Goal: Information Seeking & Learning: Learn about a topic

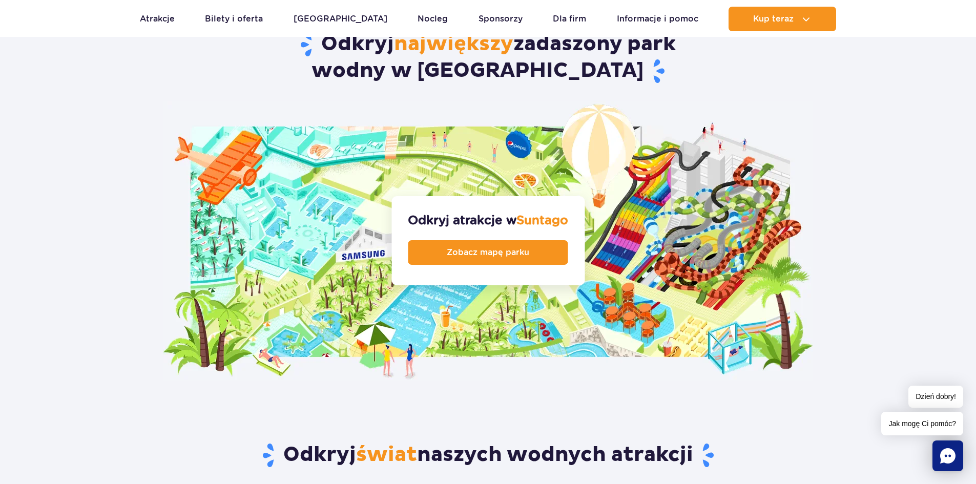
scroll to position [1025, 0]
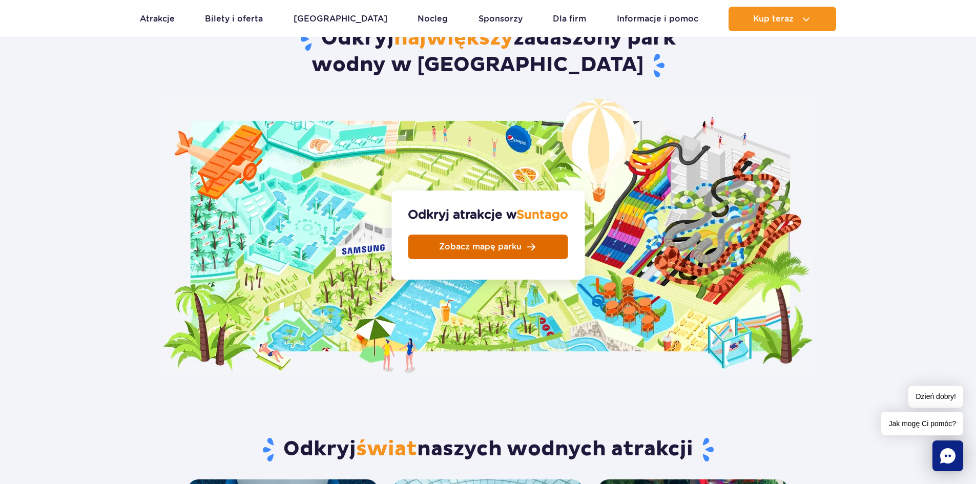
click at [461, 235] on link "Zobacz mapę parku" at bounding box center [488, 247] width 160 height 25
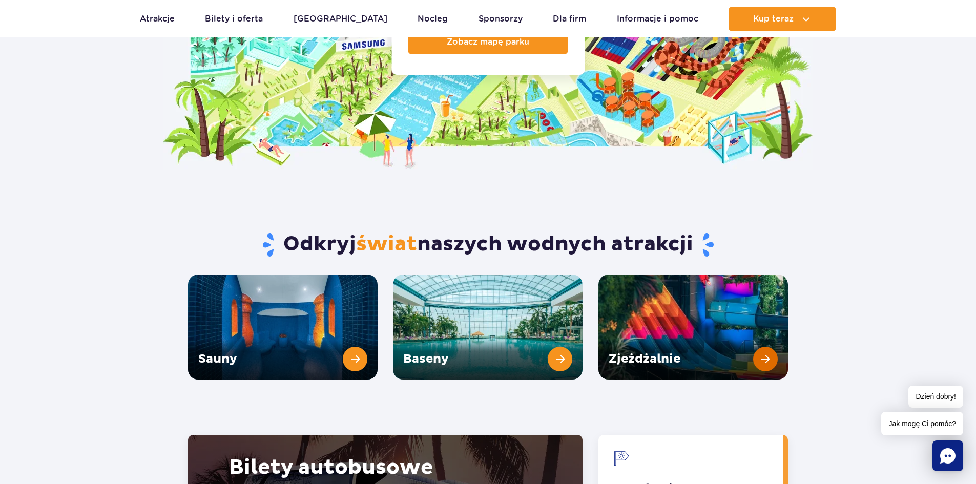
scroll to position [1179, 0]
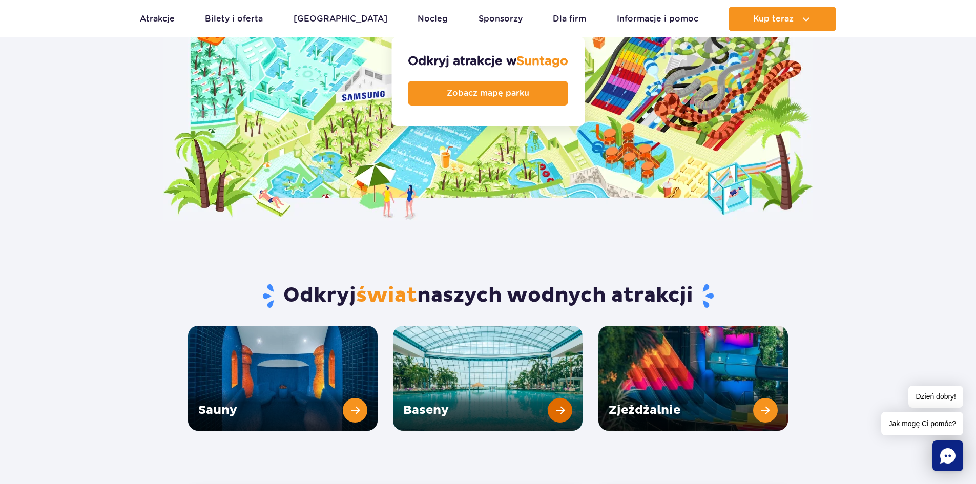
click at [494, 371] on link "Baseny" at bounding box center [488, 378] width 190 height 105
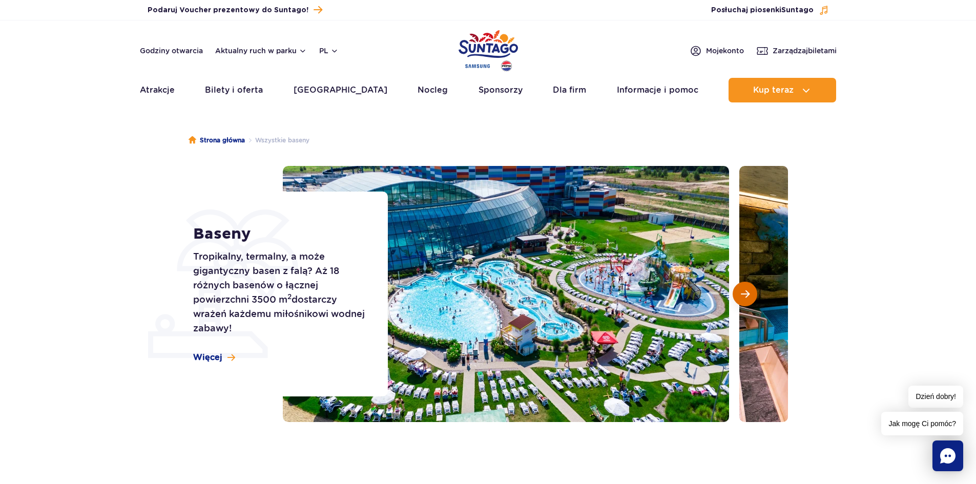
click at [735, 298] on button "Następny slajd" at bounding box center [745, 294] width 25 height 25
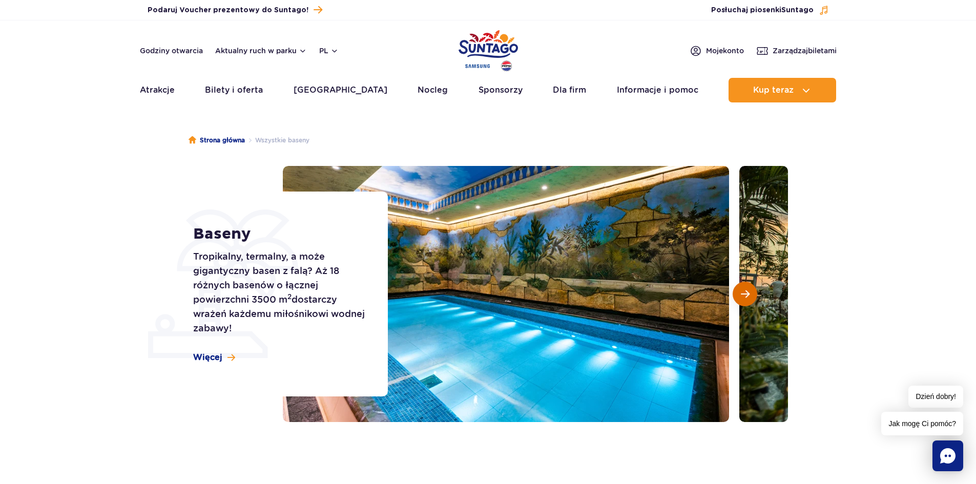
click at [747, 295] on span "Następny slajd" at bounding box center [745, 294] width 9 height 9
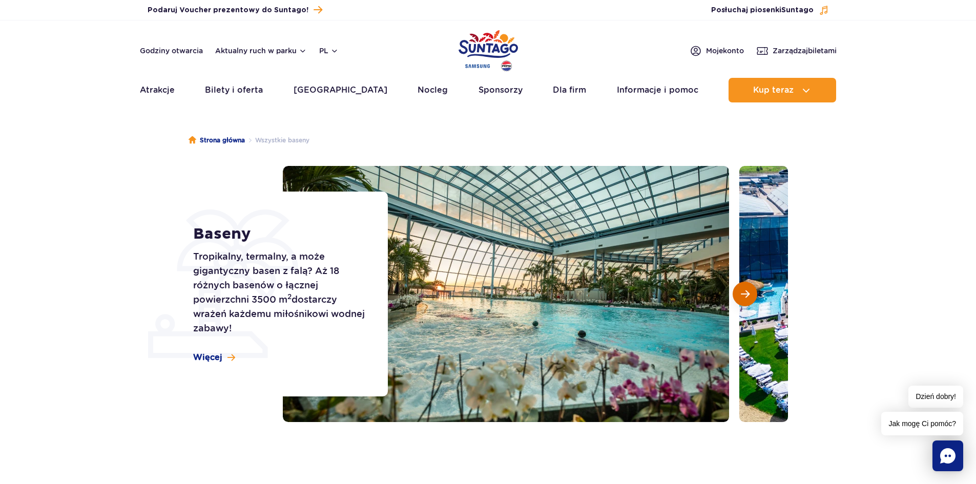
click at [745, 290] on span "Następny slajd" at bounding box center [745, 294] width 9 height 9
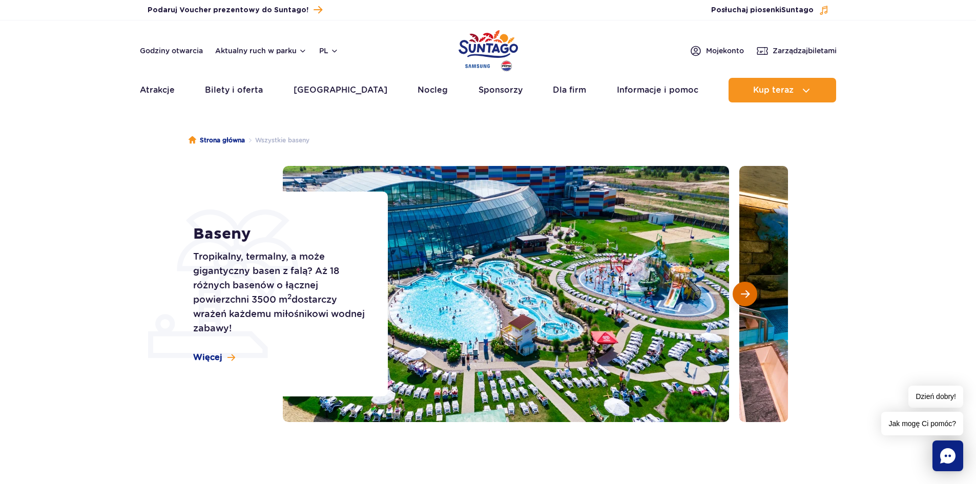
click at [745, 288] on button "Następny slajd" at bounding box center [745, 294] width 25 height 25
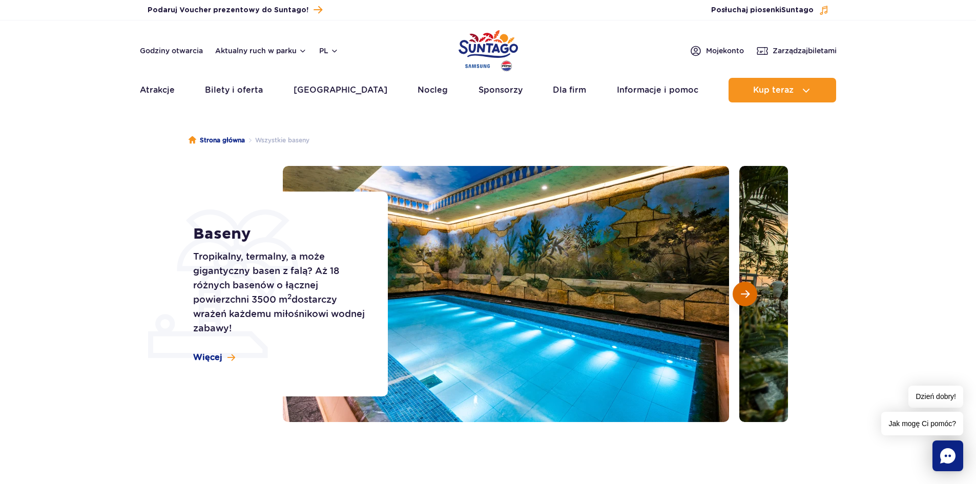
click at [745, 285] on button "Następny slajd" at bounding box center [745, 294] width 25 height 25
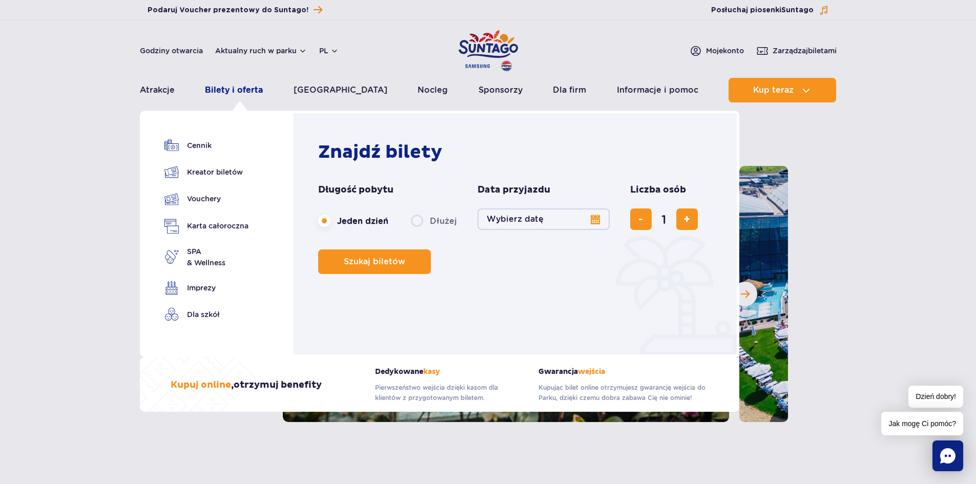
click at [248, 88] on link "Bilety i oferta" at bounding box center [234, 90] width 58 height 25
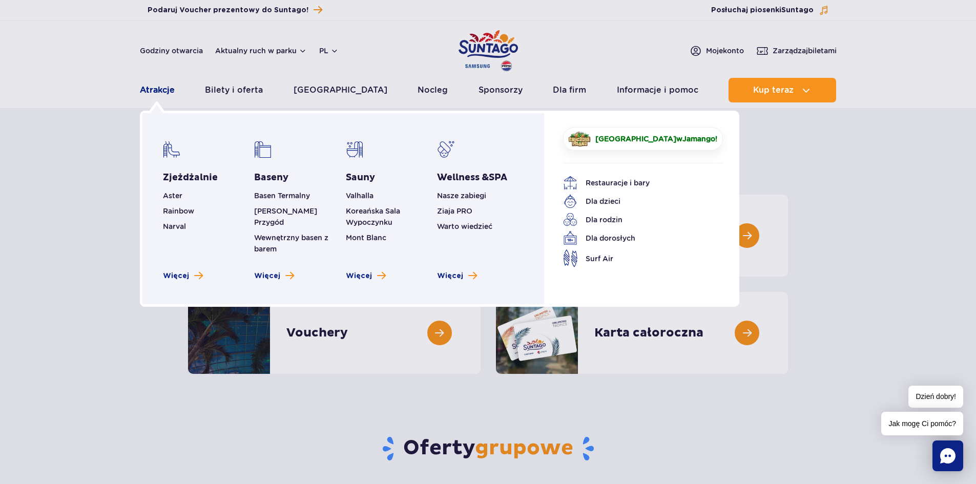
click at [173, 90] on link "Atrakcje" at bounding box center [157, 90] width 35 height 25
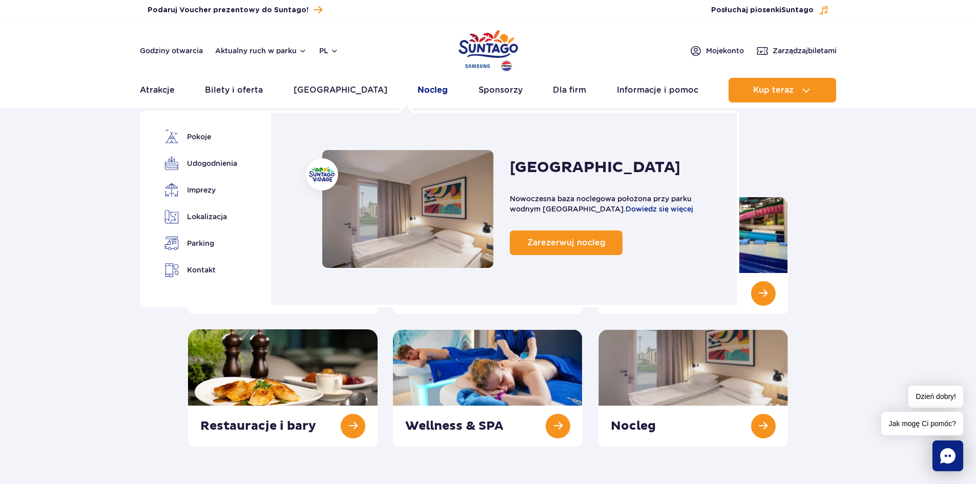
click at [418, 84] on link "Nocleg" at bounding box center [433, 90] width 30 height 25
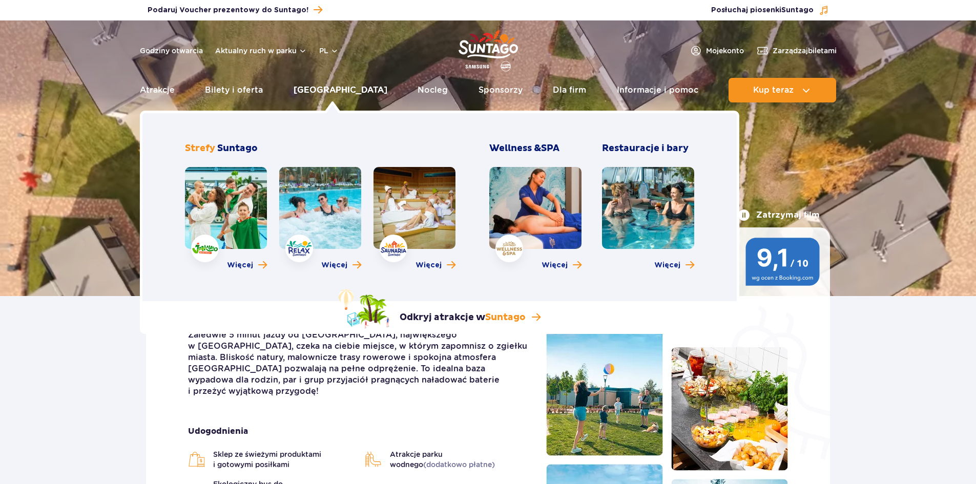
click at [316, 86] on link "[GEOGRAPHIC_DATA]" at bounding box center [341, 90] width 94 height 25
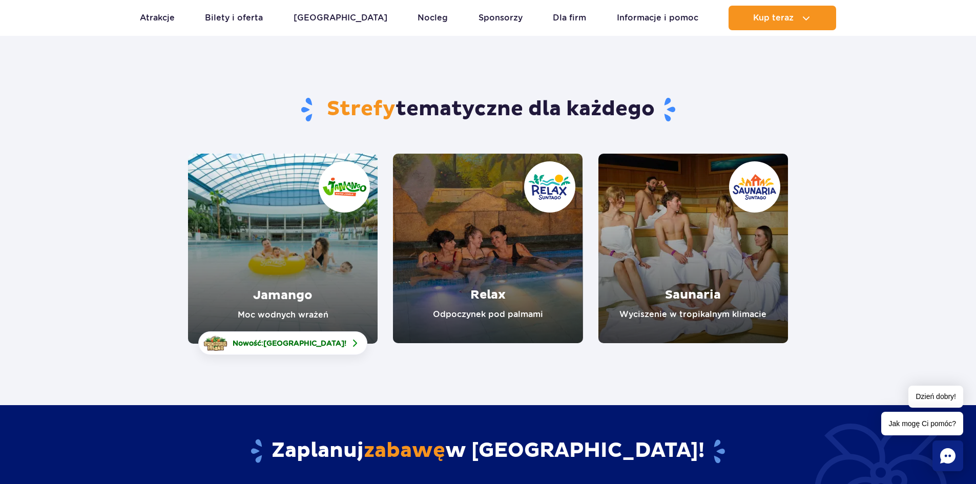
scroll to position [103, 0]
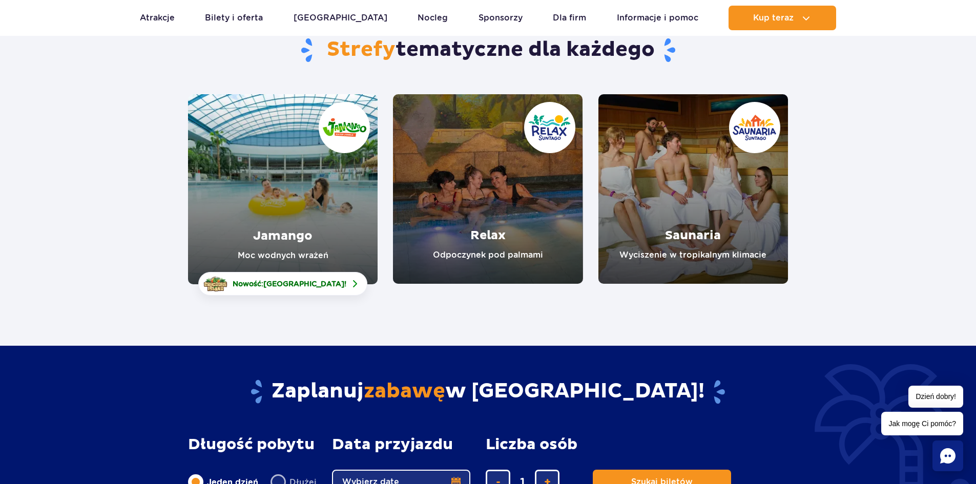
click at [484, 192] on link "Relax" at bounding box center [488, 189] width 190 height 190
click at [252, 179] on link "Jamango" at bounding box center [283, 189] width 190 height 190
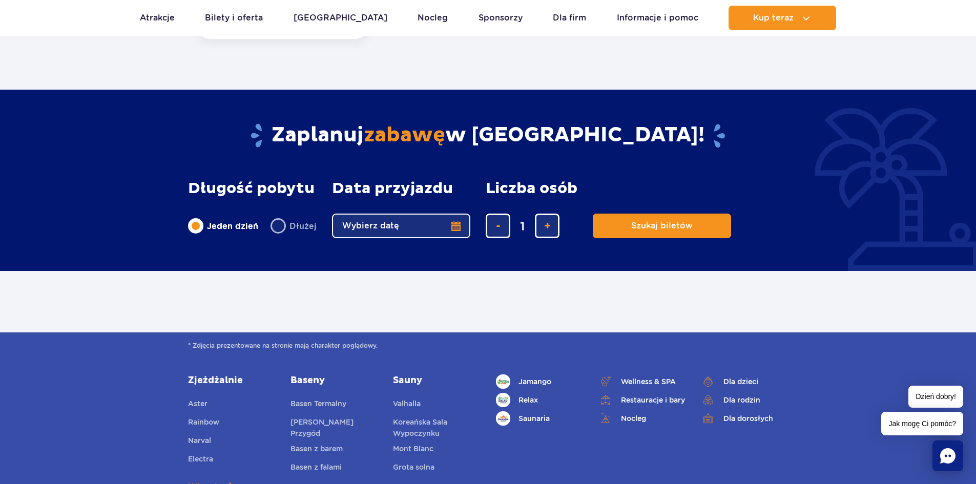
scroll to position [410, 0]
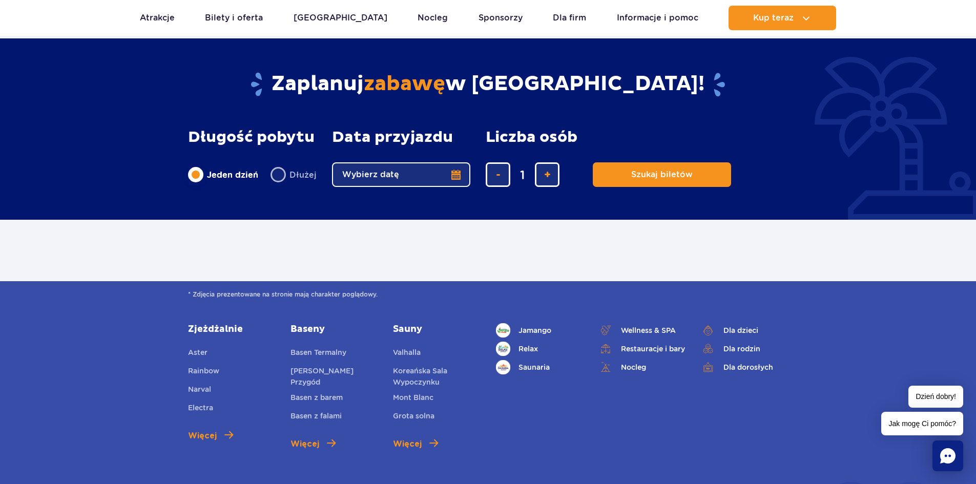
click at [559, 322] on div "* Zdjęcia prezentowane na stronie mają charakter poglądowy. Zjeżdżalnie Aster R…" at bounding box center [488, 463] width 976 height 364
click at [543, 331] on span "Jamango" at bounding box center [535, 330] width 33 height 11
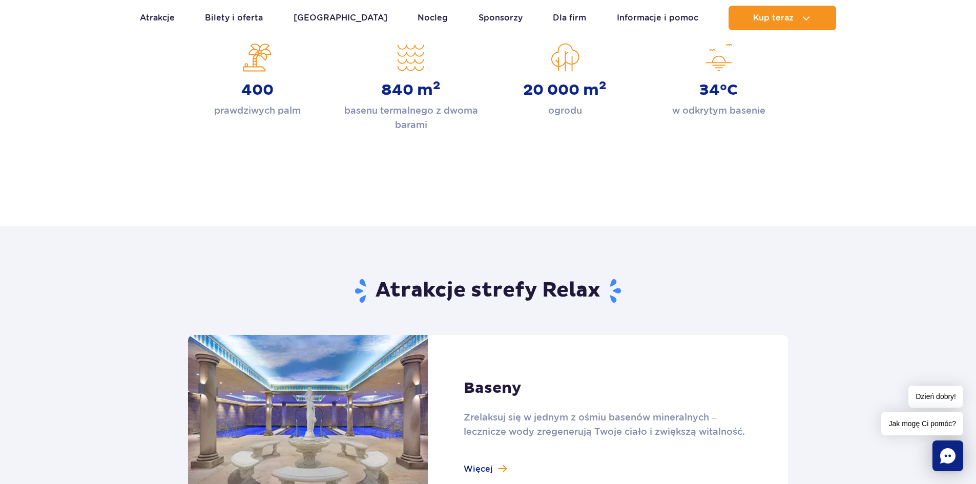
scroll to position [410, 0]
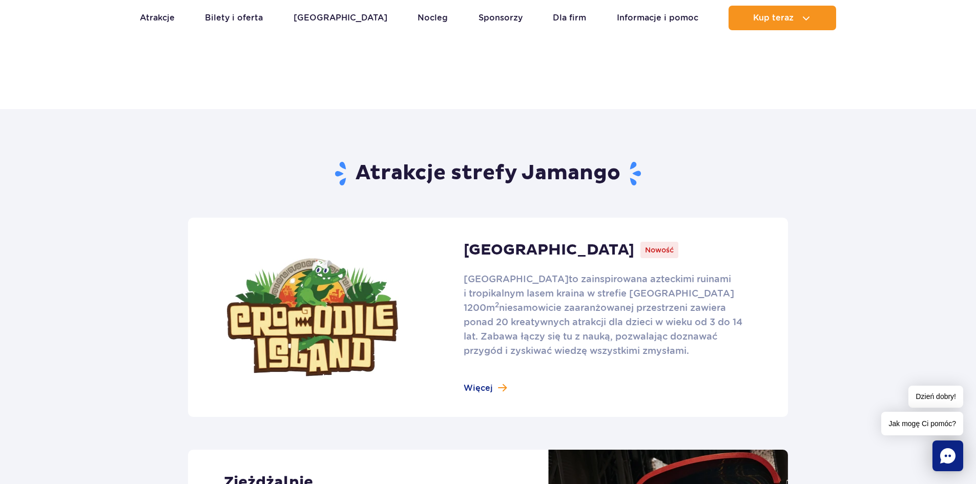
scroll to position [513, 0]
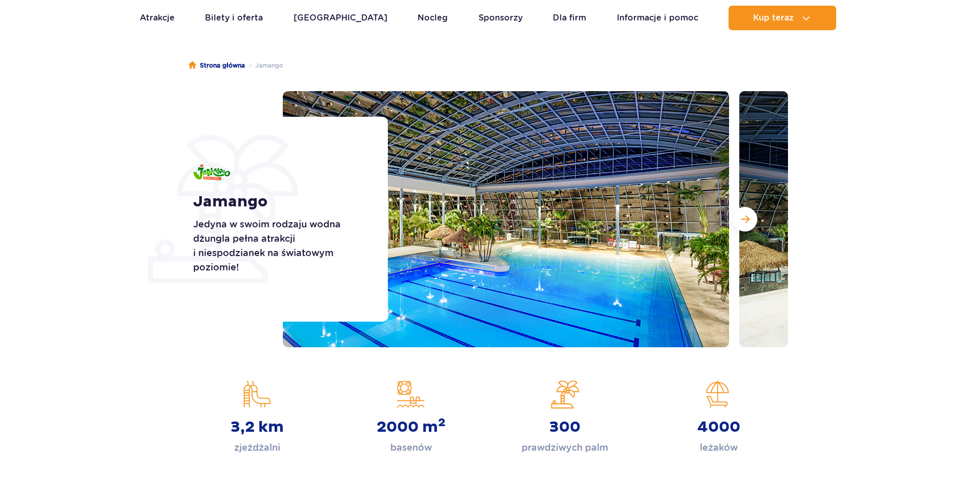
scroll to position [154, 0]
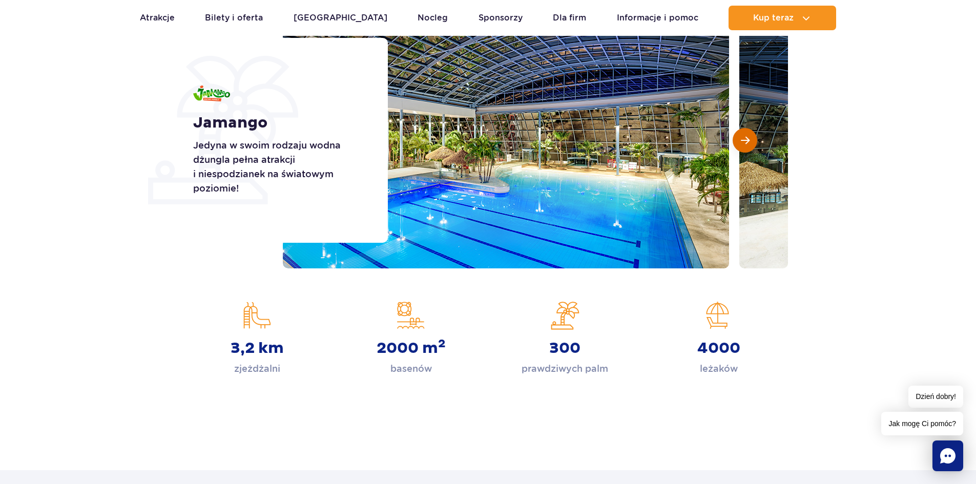
click at [750, 135] on button "Następny slajd" at bounding box center [745, 140] width 25 height 25
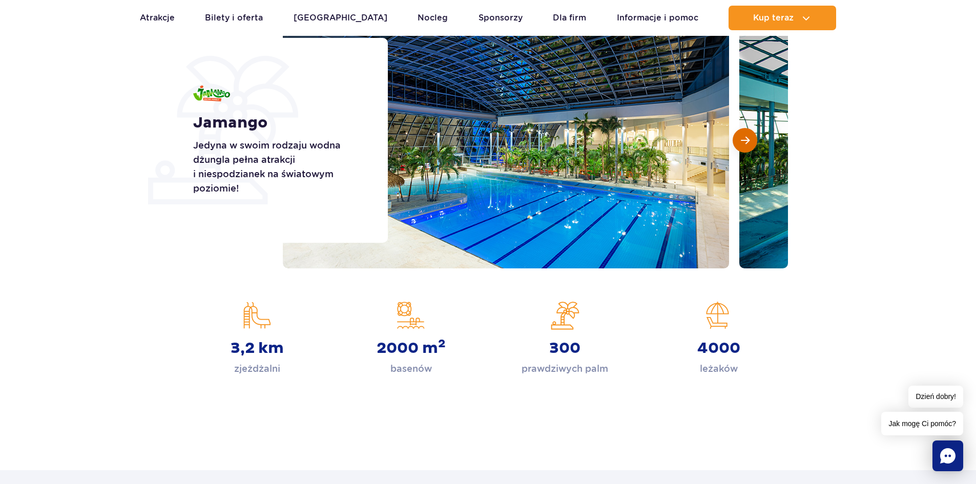
click at [749, 142] on span "Następny slajd" at bounding box center [745, 140] width 9 height 9
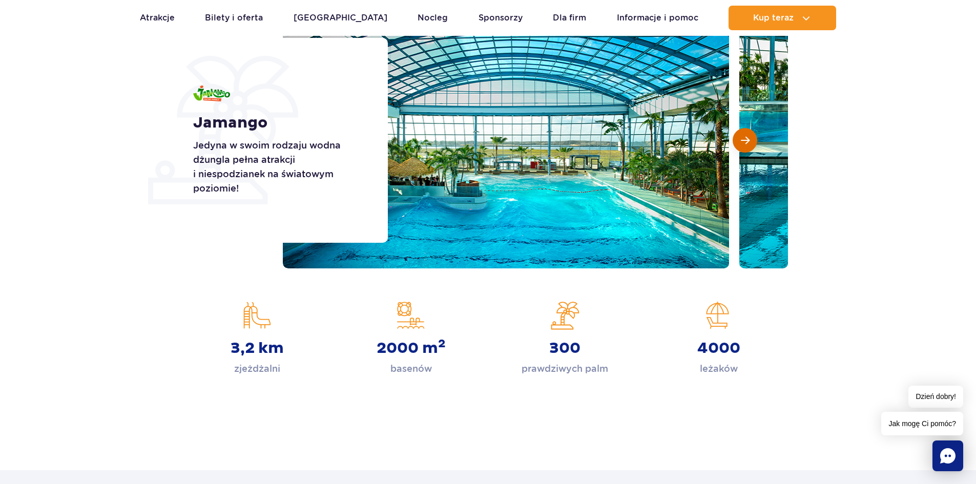
click at [734, 143] on button "Następny slajd" at bounding box center [745, 140] width 25 height 25
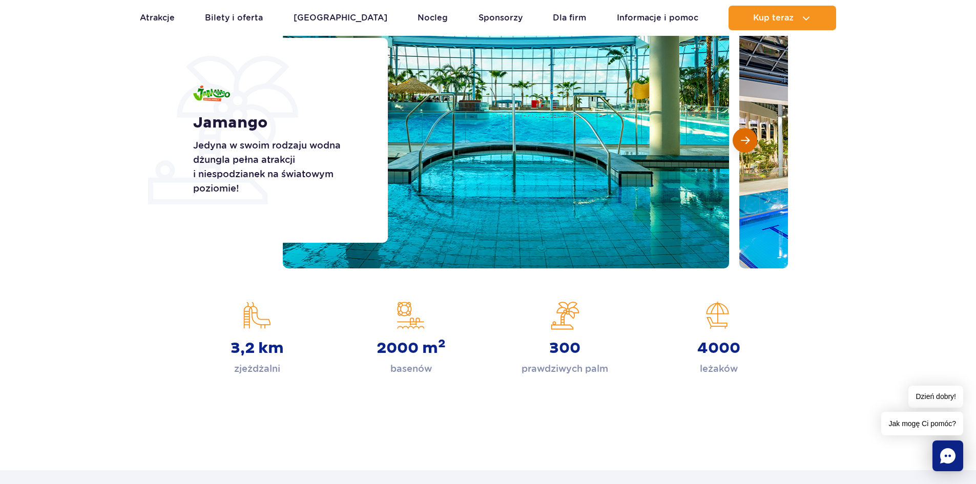
click at [745, 141] on span "Następny slajd" at bounding box center [745, 140] width 9 height 9
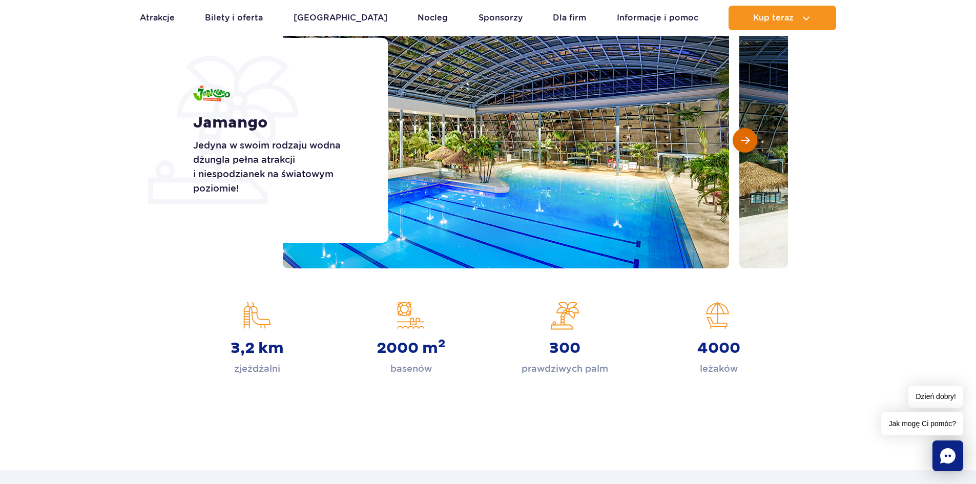
click at [745, 141] on span "Następny slajd" at bounding box center [745, 140] width 9 height 9
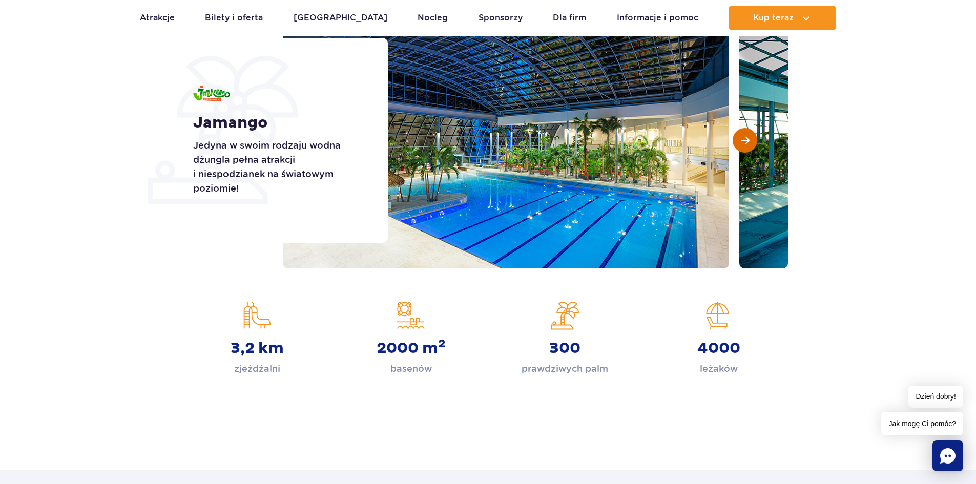
click at [745, 141] on span "Następny slajd" at bounding box center [745, 140] width 9 height 9
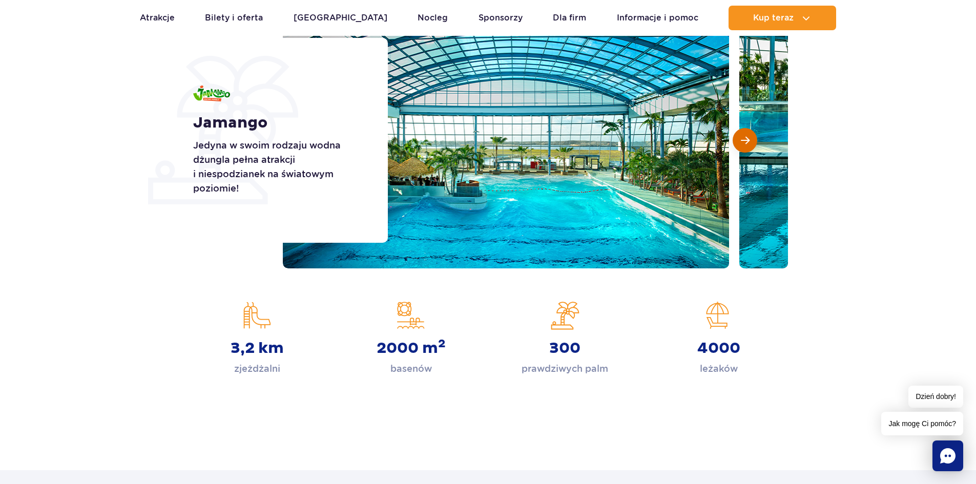
click at [745, 141] on span "Następny slajd" at bounding box center [745, 140] width 9 height 9
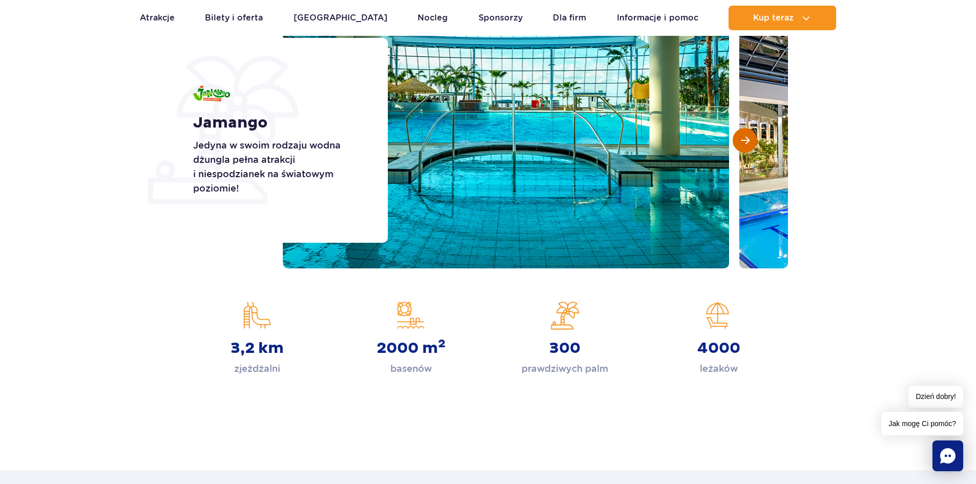
click at [745, 141] on span "Następny slajd" at bounding box center [745, 140] width 9 height 9
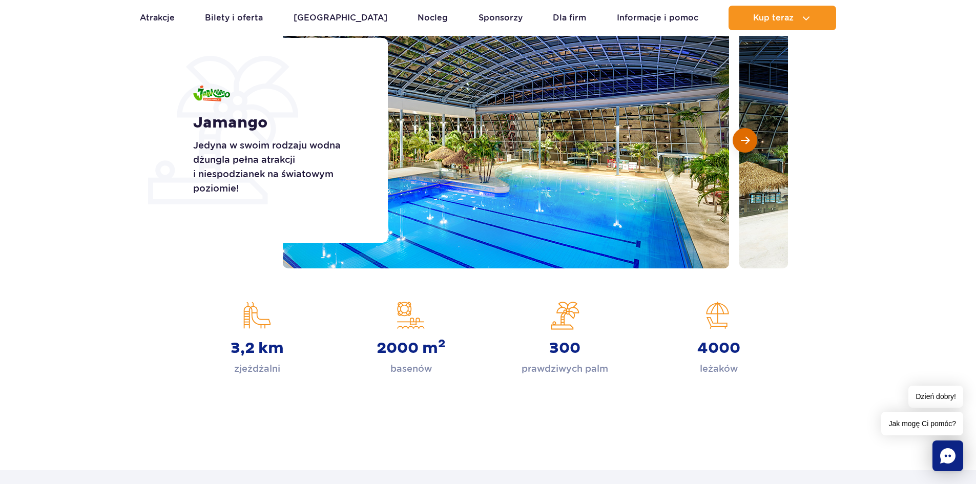
click at [745, 141] on span "Następny slajd" at bounding box center [745, 140] width 9 height 9
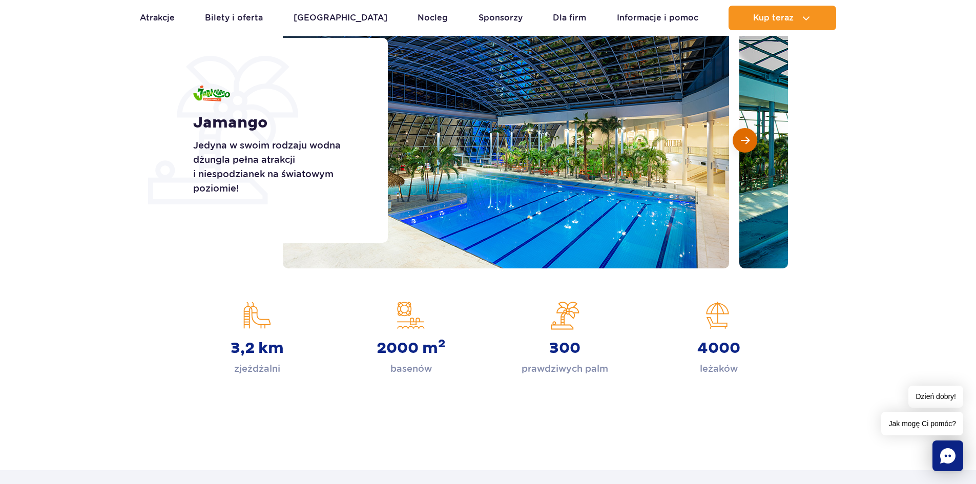
click at [745, 141] on span "Następny slajd" at bounding box center [745, 140] width 9 height 9
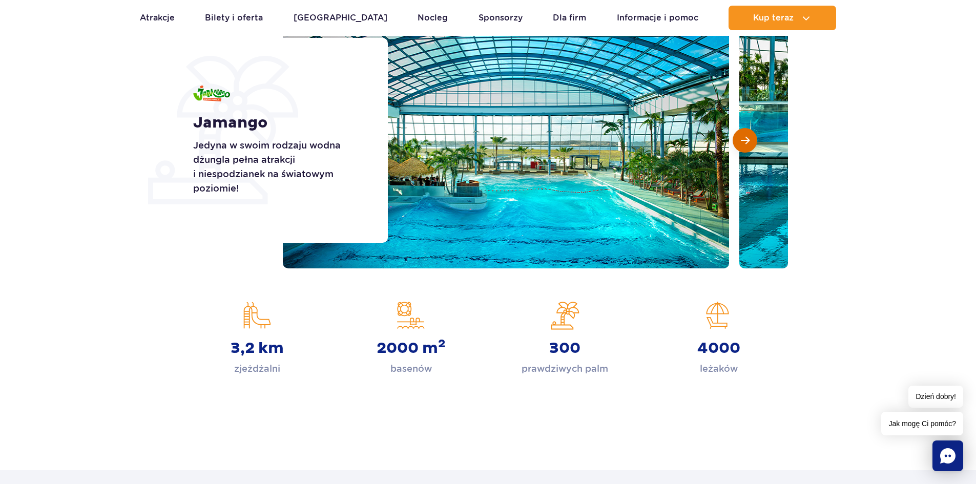
click at [745, 141] on span "Następny slajd" at bounding box center [745, 140] width 9 height 9
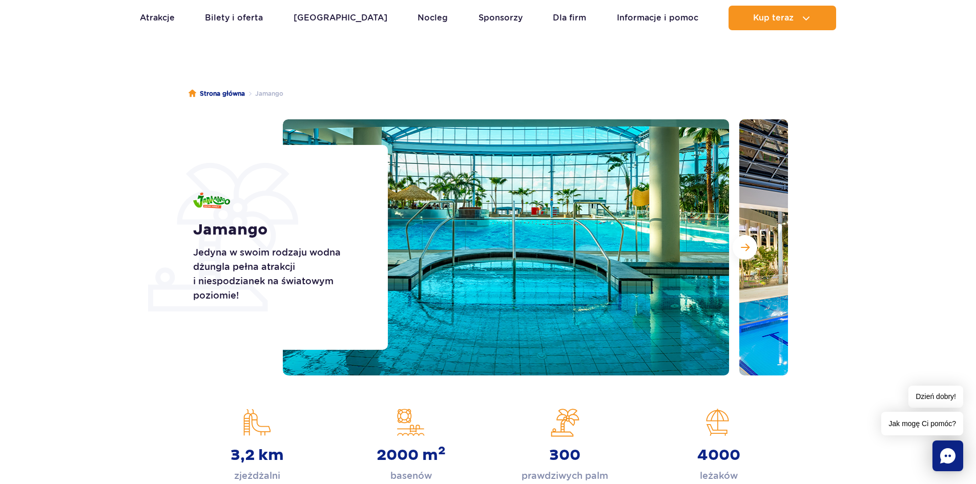
scroll to position [0, 0]
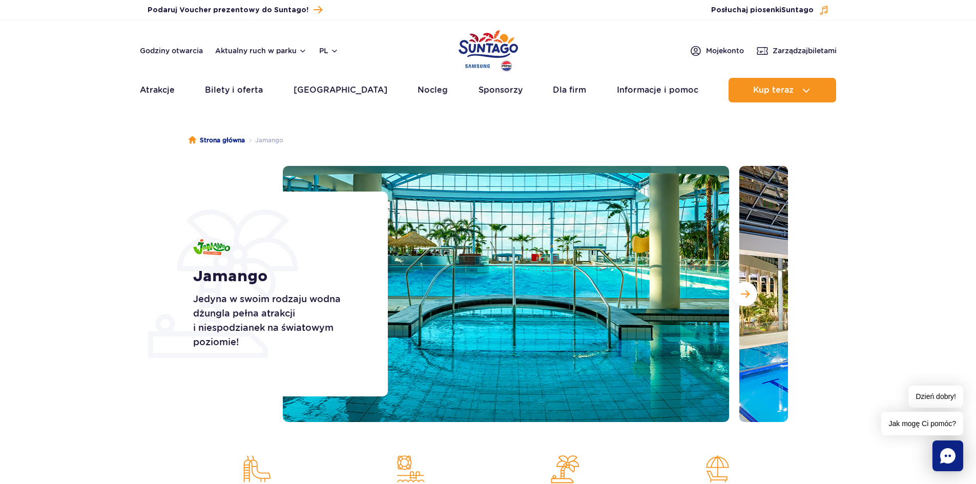
click at [353, 106] on header "Godziny otwarcia Aktualny ruch w parku pl PL EN UA Moje konto Zarządzaj biletam…" at bounding box center [488, 65] width 976 height 88
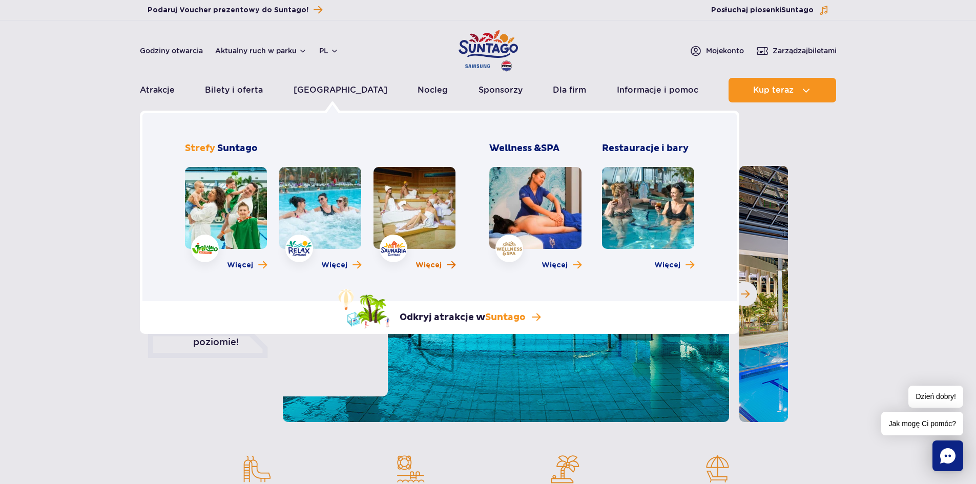
click at [437, 266] on span "Więcej" at bounding box center [429, 265] width 26 height 10
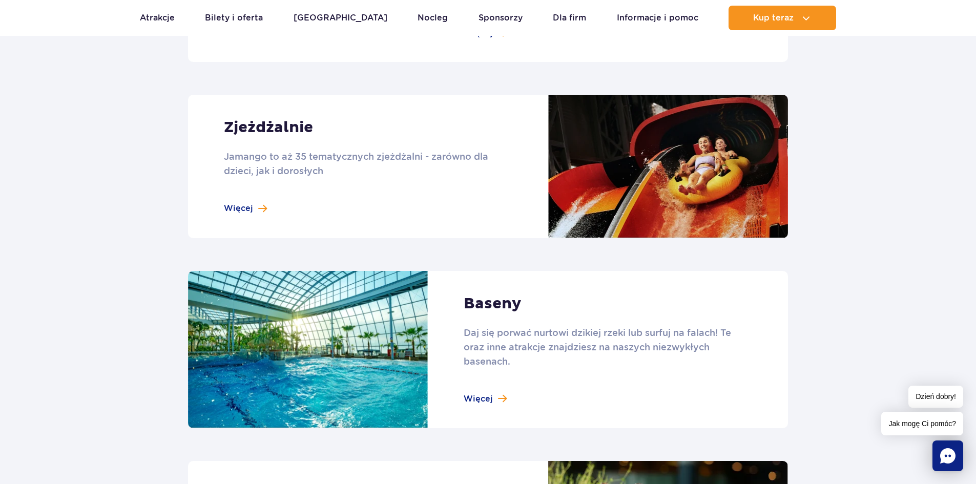
scroll to position [871, 0]
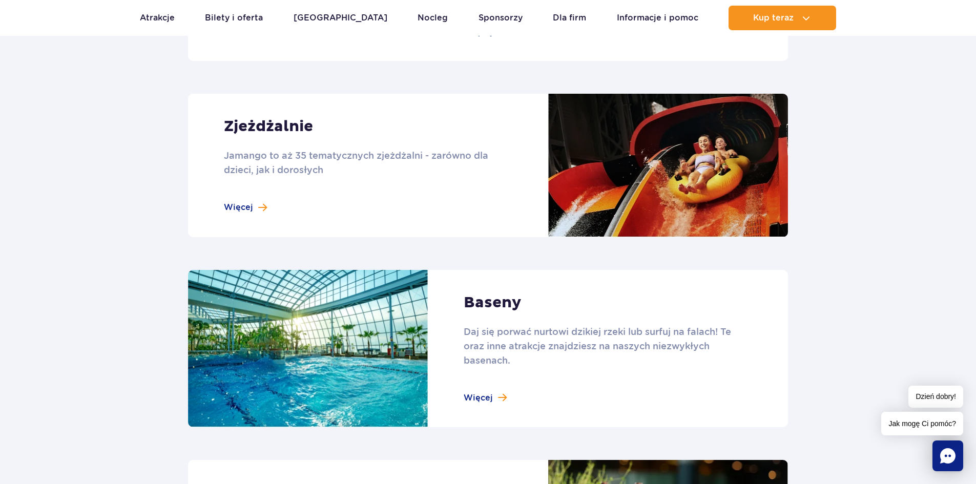
click at [468, 400] on link at bounding box center [488, 349] width 600 height 158
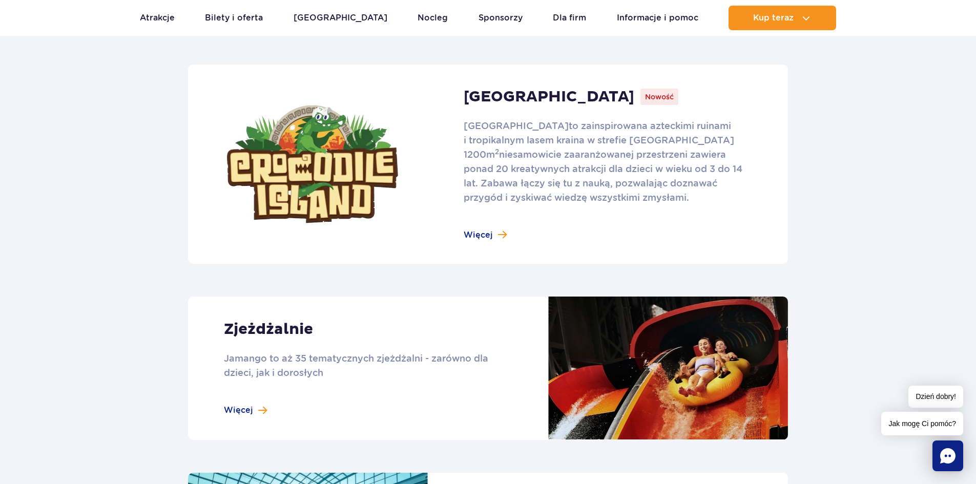
scroll to position [666, 0]
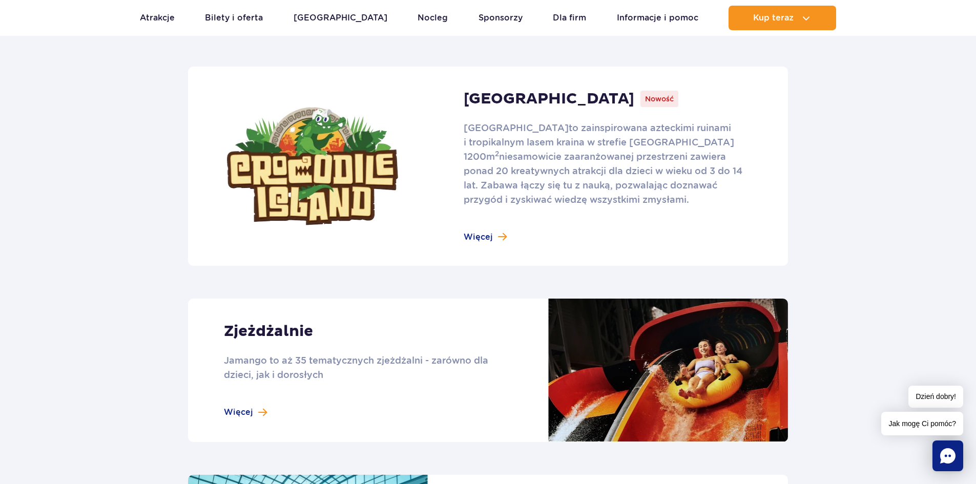
click at [322, 337] on link at bounding box center [488, 371] width 600 height 144
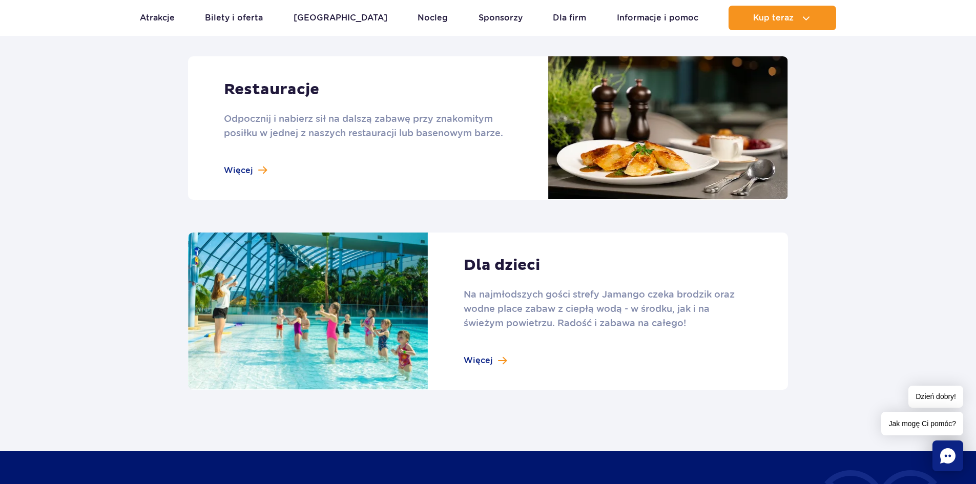
scroll to position [1281, 0]
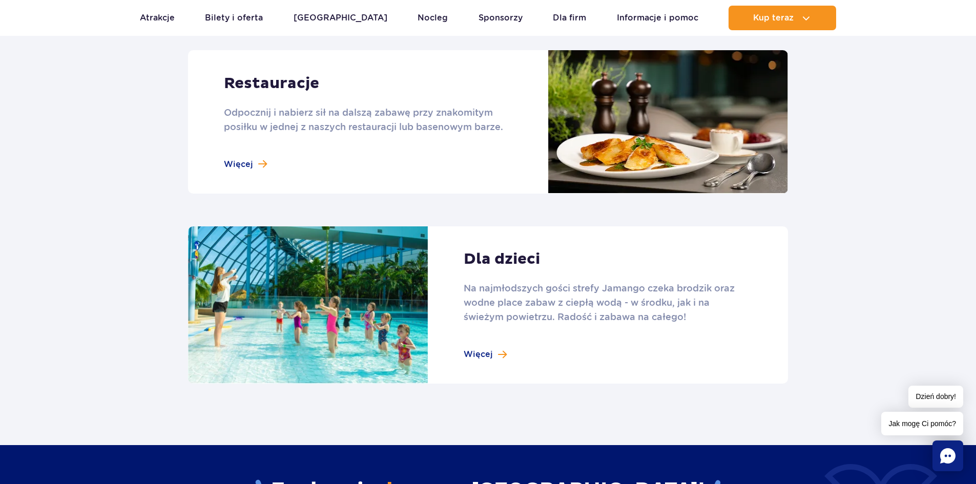
click at [379, 310] on link at bounding box center [488, 306] width 600 height 158
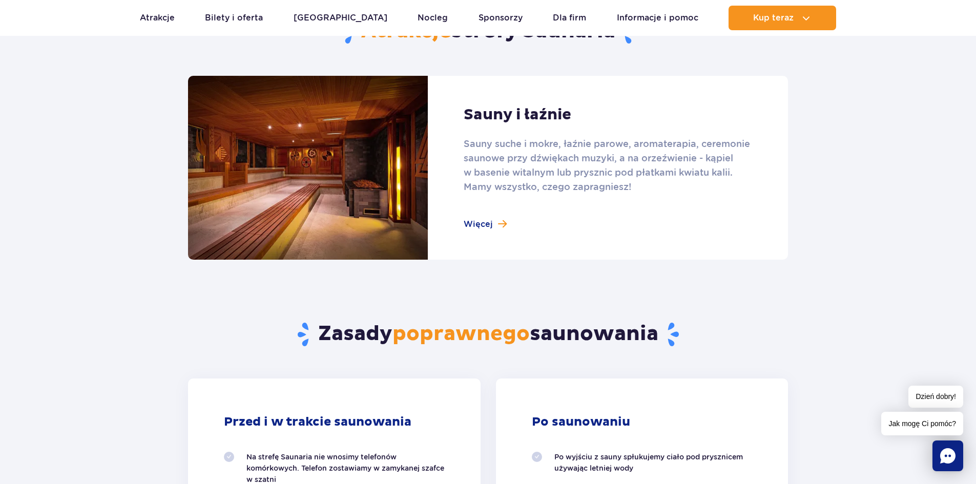
scroll to position [666, 0]
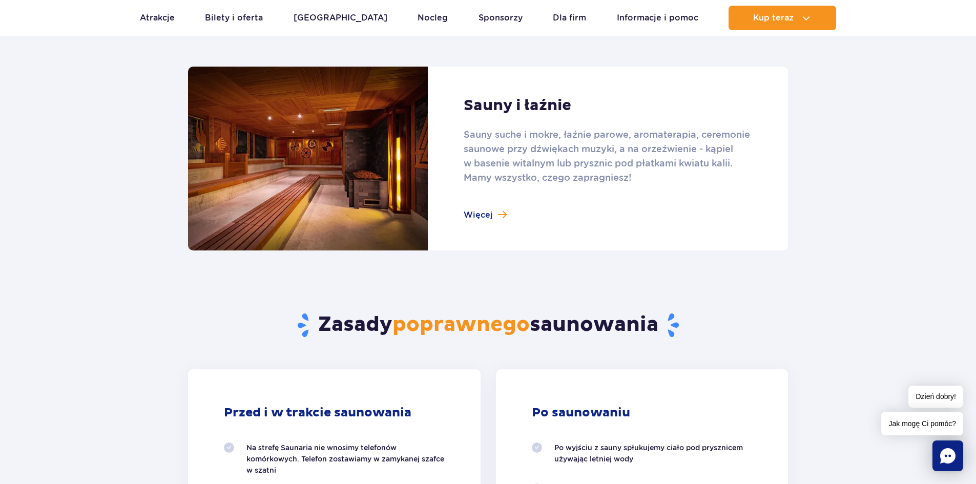
click at [475, 218] on link at bounding box center [488, 159] width 600 height 184
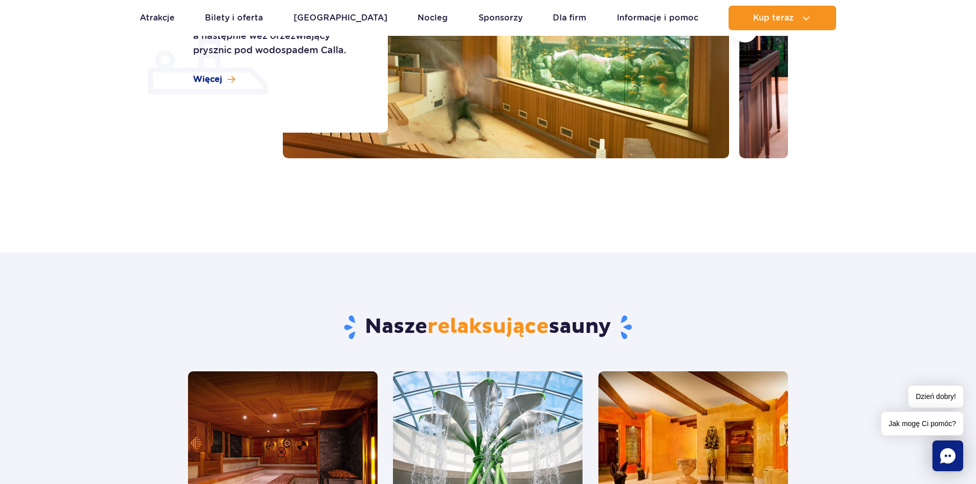
scroll to position [256, 0]
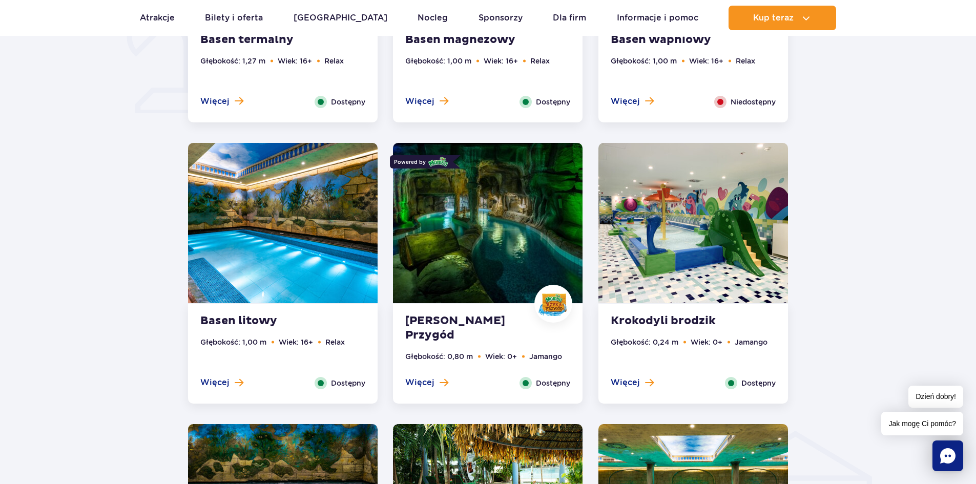
scroll to position [871, 0]
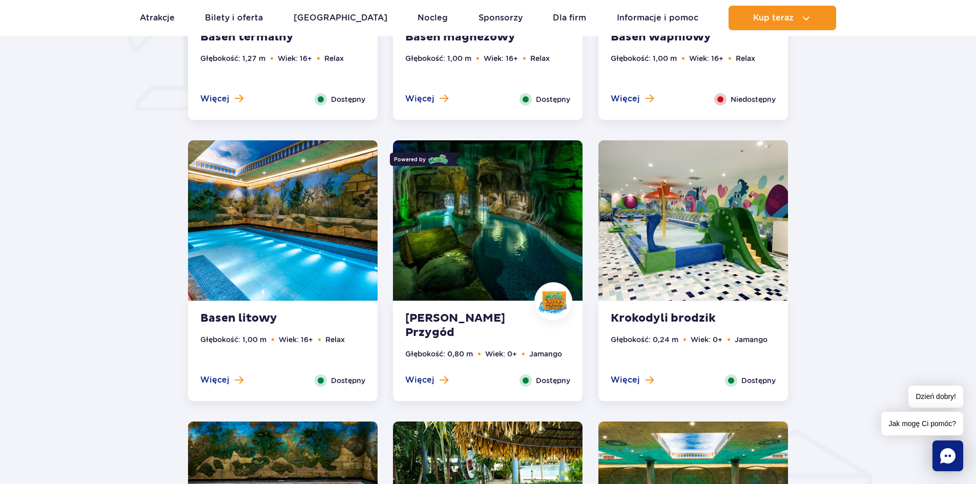
click at [484, 238] on img at bounding box center [488, 220] width 190 height 160
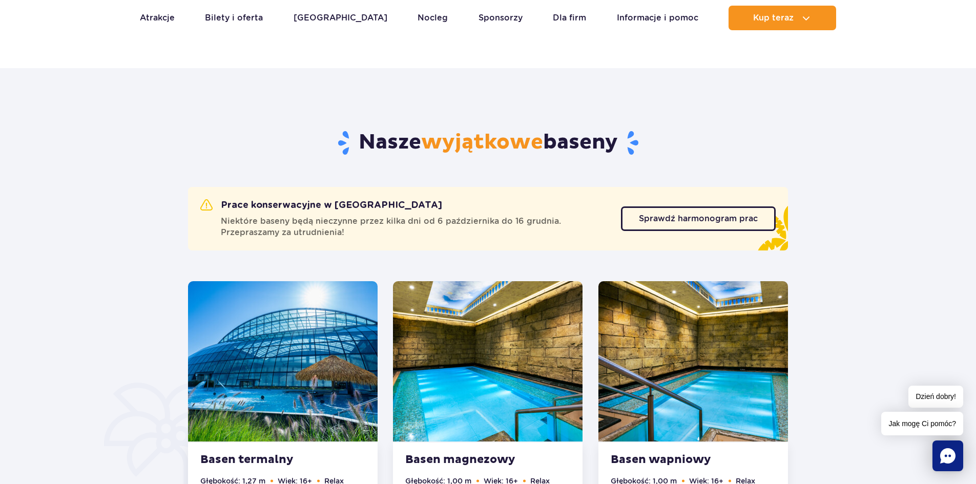
scroll to position [312, 0]
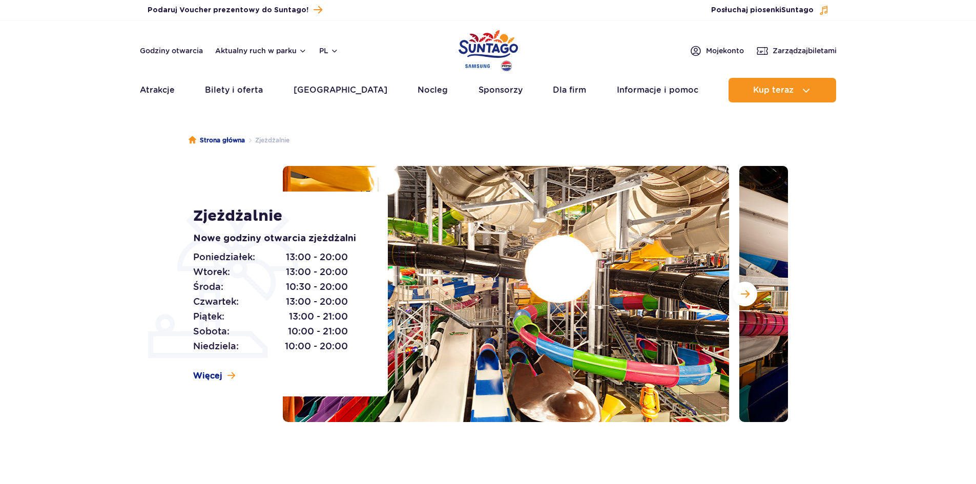
click at [246, 404] on div "Zjeżdżalnie Nowe godziny otwarcia zjeżdżalni Poniedziałek: 13:00 - 20:00 Wtorek…" at bounding box center [488, 294] width 616 height 256
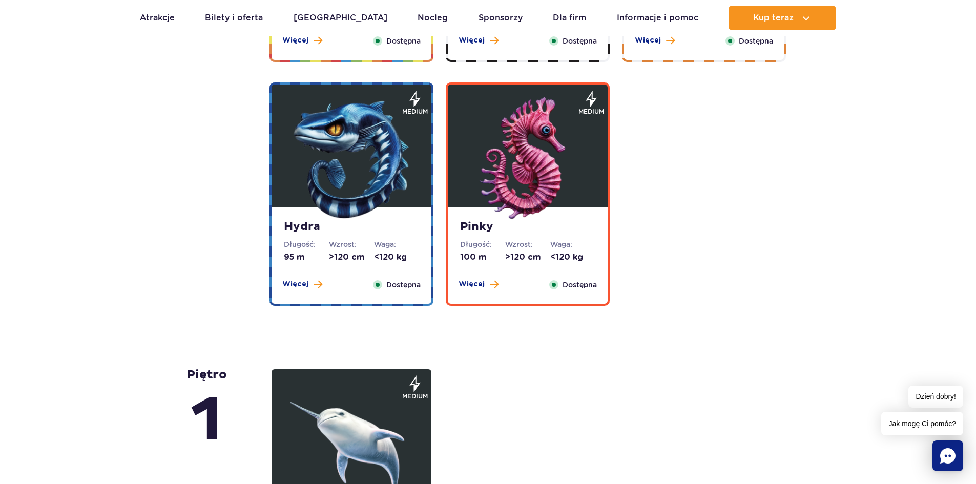
scroll to position [2050, 0]
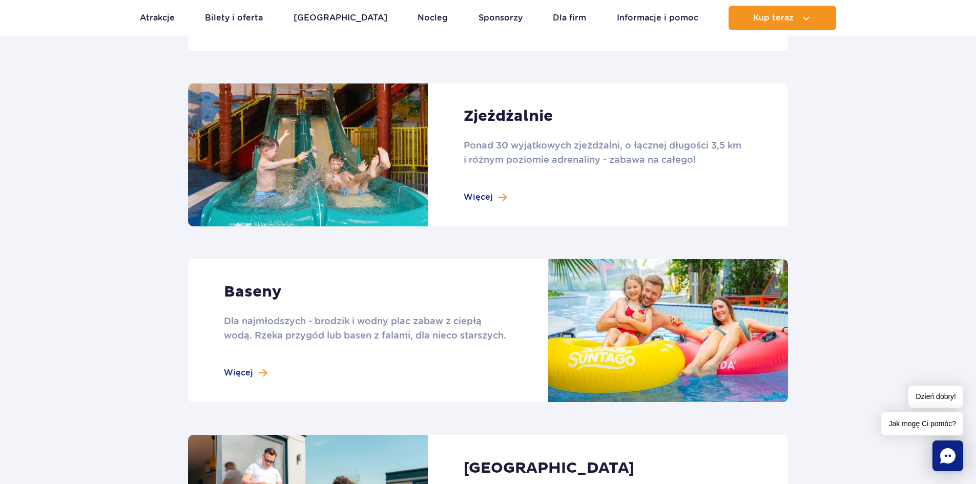
scroll to position [718, 0]
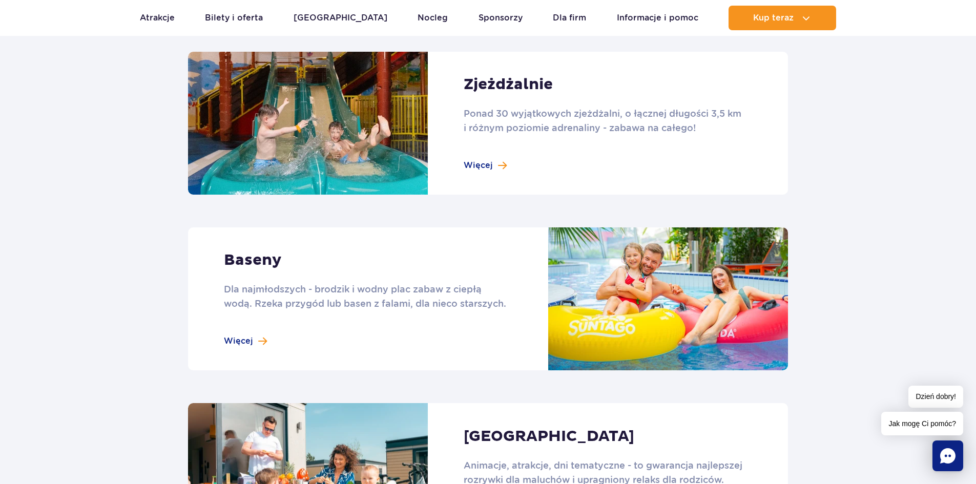
click at [376, 154] on link at bounding box center [488, 123] width 600 height 143
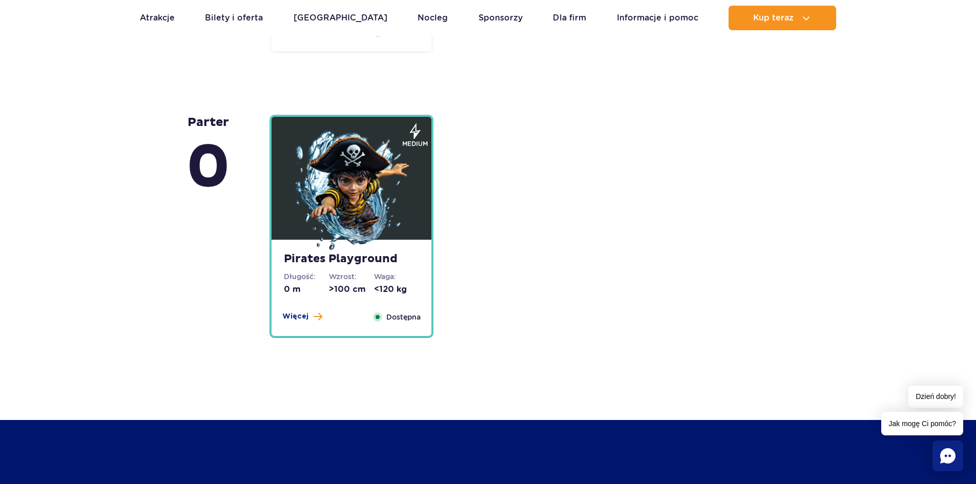
scroll to position [2665, 0]
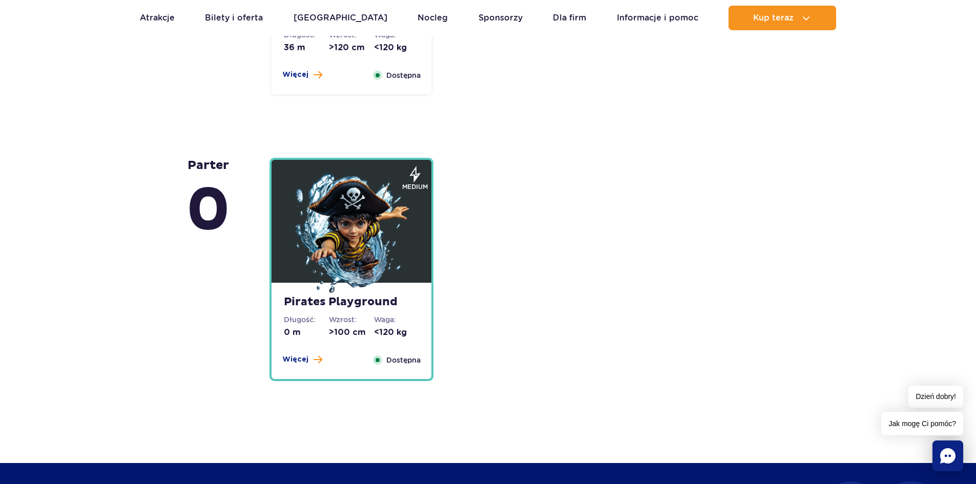
click at [382, 232] on img at bounding box center [351, 234] width 123 height 123
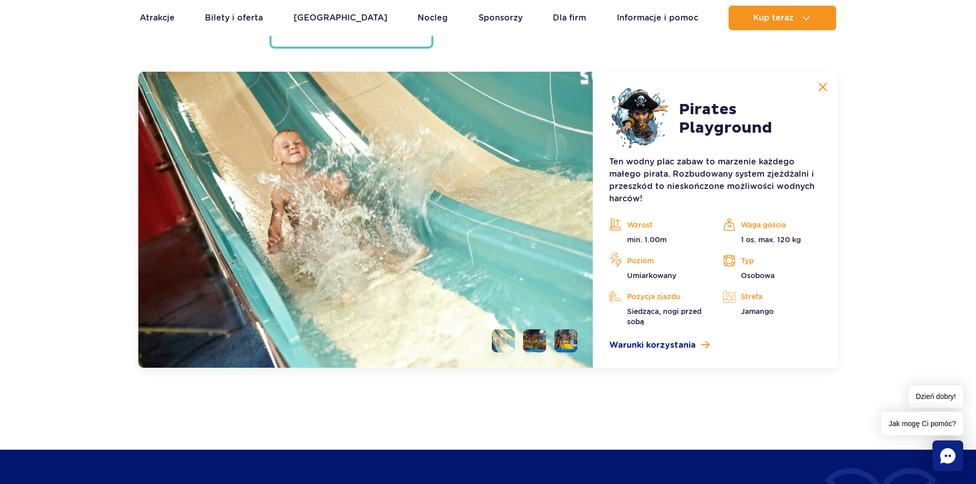
scroll to position [2854, 0]
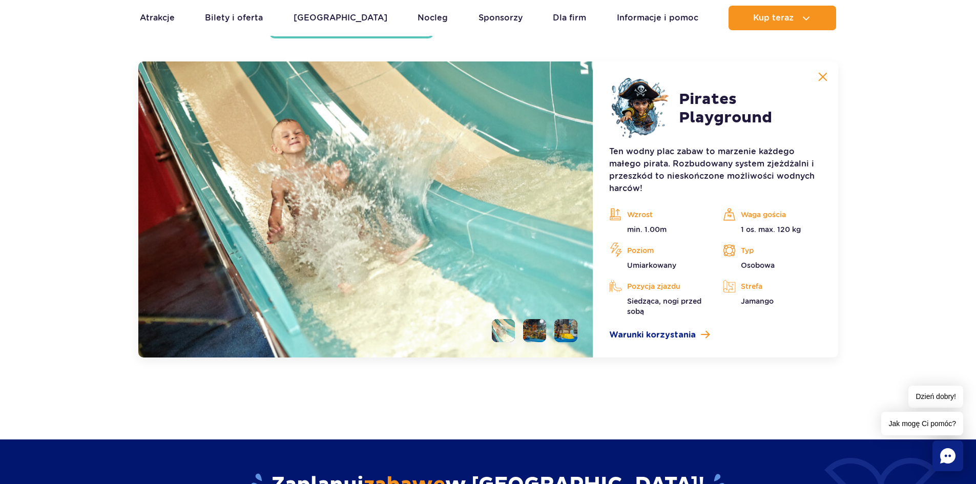
click at [542, 332] on li at bounding box center [534, 330] width 23 height 23
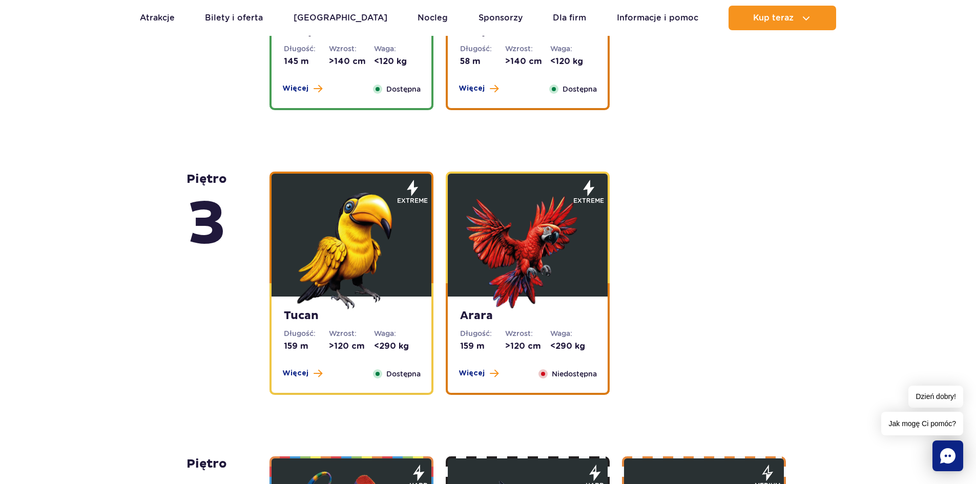
scroll to position [1317, 0]
